Goal: Task Accomplishment & Management: Manage account settings

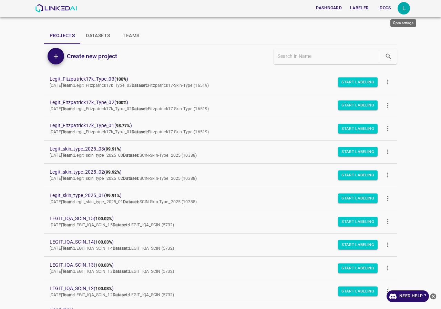
click at [400, 11] on div "L" at bounding box center [404, 8] width 12 height 12
click at [374, 63] on p "Logout" at bounding box center [369, 63] width 16 height 7
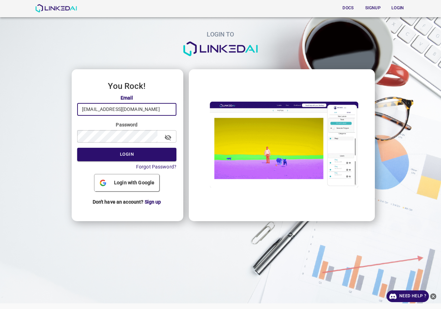
click at [127, 103] on input "[EMAIL_ADDRESS][DOMAIN_NAME]" at bounding box center [126, 109] width 99 height 13
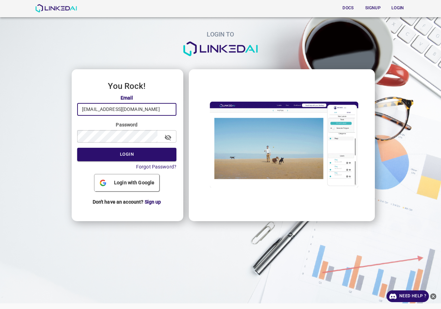
type input "[EMAIL_ADDRESS][DOMAIN_NAME]"
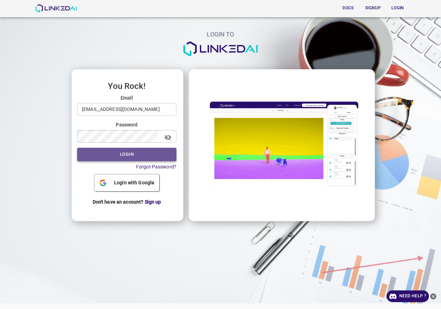
click at [143, 151] on button "Login" at bounding box center [126, 154] width 99 height 13
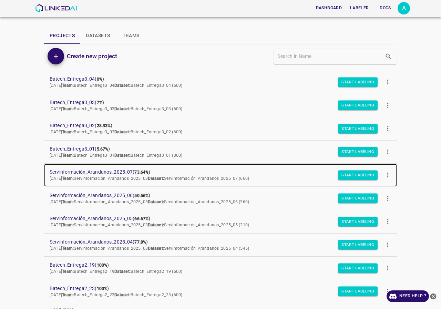
click at [114, 173] on span "Servinformación_Arandanos_2025_07 ( 73.64% )" at bounding box center [215, 172] width 331 height 7
